Goal: Task Accomplishment & Management: Manage account settings

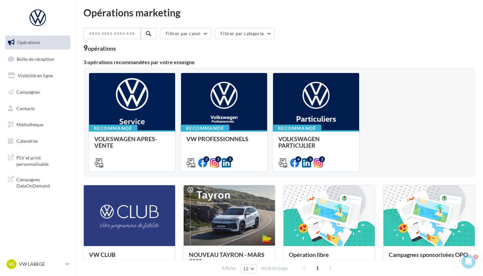
scroll to position [3, 0]
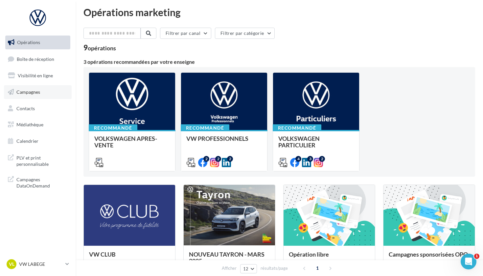
click at [28, 95] on link "Campagnes" at bounding box center [38, 92] width 68 height 14
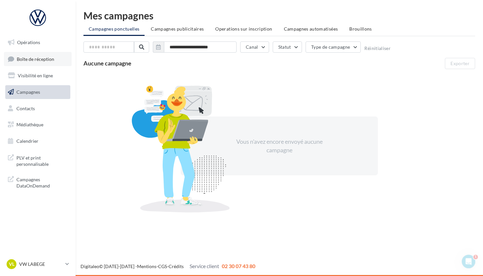
click at [38, 61] on link "Boîte de réception" at bounding box center [38, 59] width 68 height 14
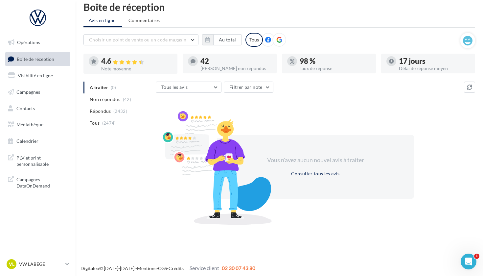
scroll to position [6, 0]
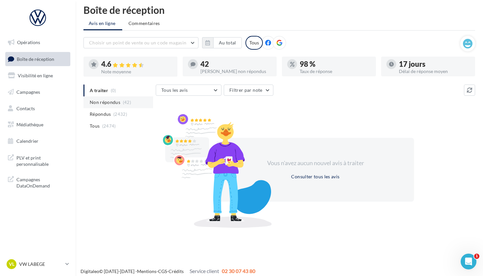
click at [98, 106] on li "Non répondus (42)" at bounding box center [118, 102] width 70 height 12
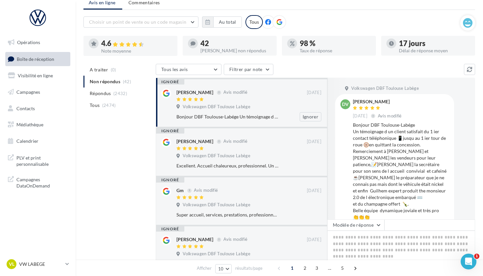
scroll to position [27, 0]
click at [108, 71] on li "A traiter (0)" at bounding box center [118, 69] width 70 height 12
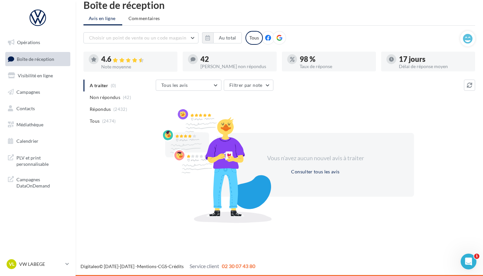
scroll to position [11, 0]
click at [65, 263] on link "VL VW LABEGE vw-lab-mad" at bounding box center [37, 264] width 65 height 12
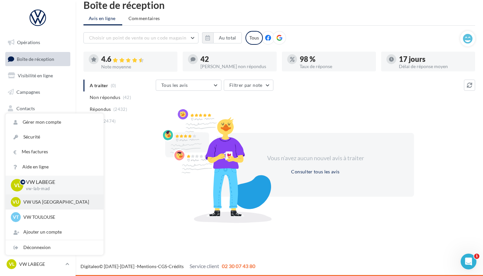
click at [68, 206] on div "VU VW USA TOULOUSE vw-tou-mad" at bounding box center [54, 202] width 87 height 10
click at [48, 201] on p "VW USA [GEOGRAPHIC_DATA]" at bounding box center [59, 201] width 72 height 7
